Goal: Task Accomplishment & Management: Use online tool/utility

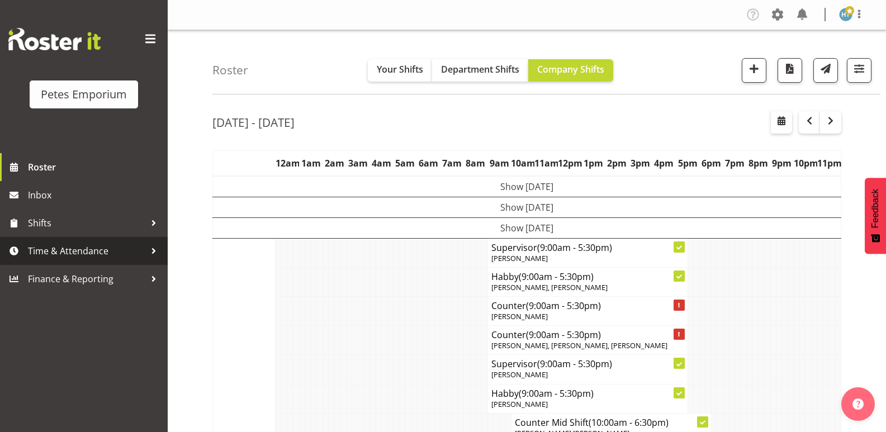
click at [88, 250] on span "Time & Attendance" at bounding box center [86, 251] width 117 height 17
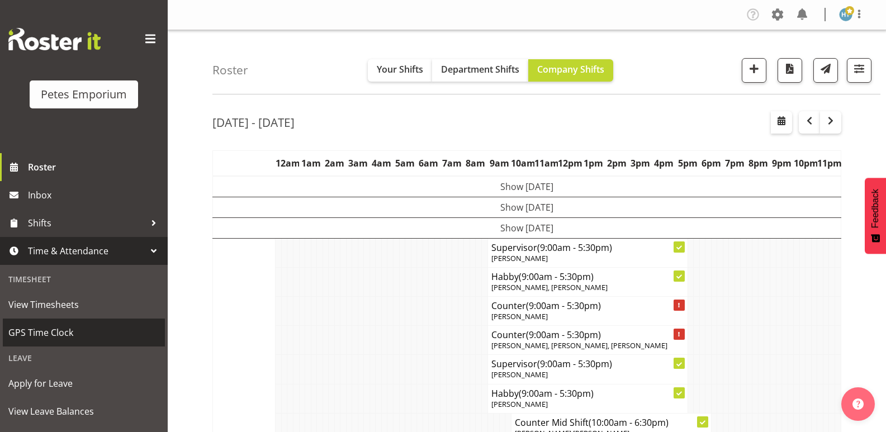
click at [51, 329] on span "GPS Time Clock" at bounding box center [83, 332] width 151 height 17
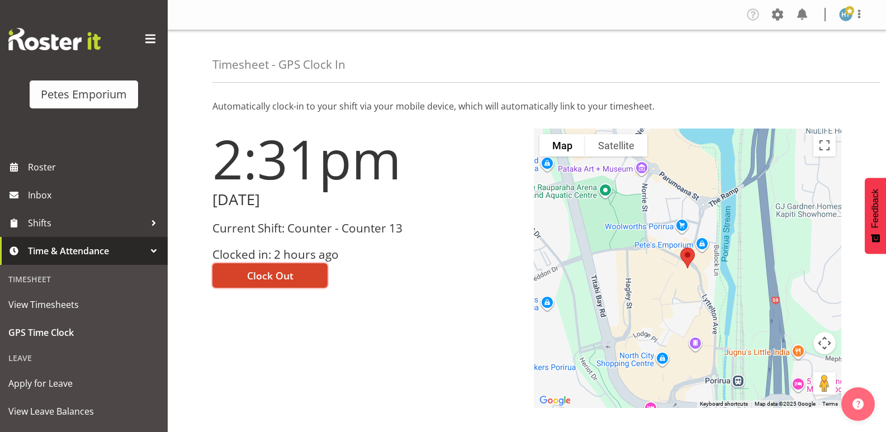
click at [285, 274] on span "Clock Out" at bounding box center [270, 275] width 46 height 15
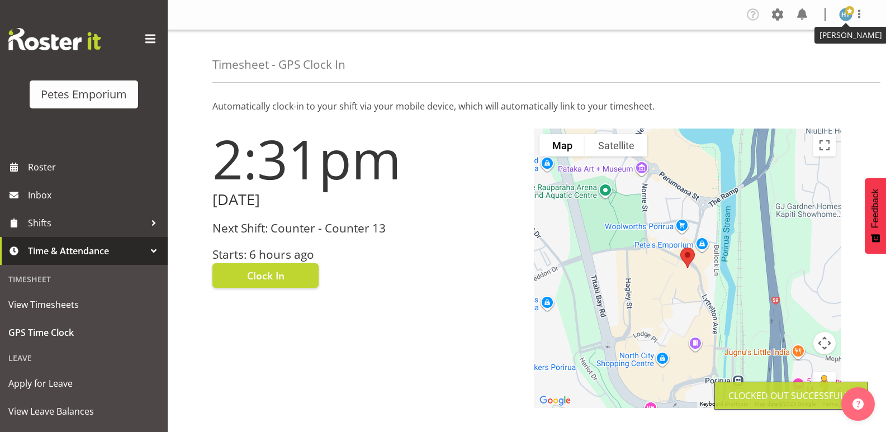
click at [844, 15] on img at bounding box center [845, 14] width 13 height 13
click at [782, 59] on link "Log Out" at bounding box center [812, 59] width 107 height 20
